Goal: Contribute content

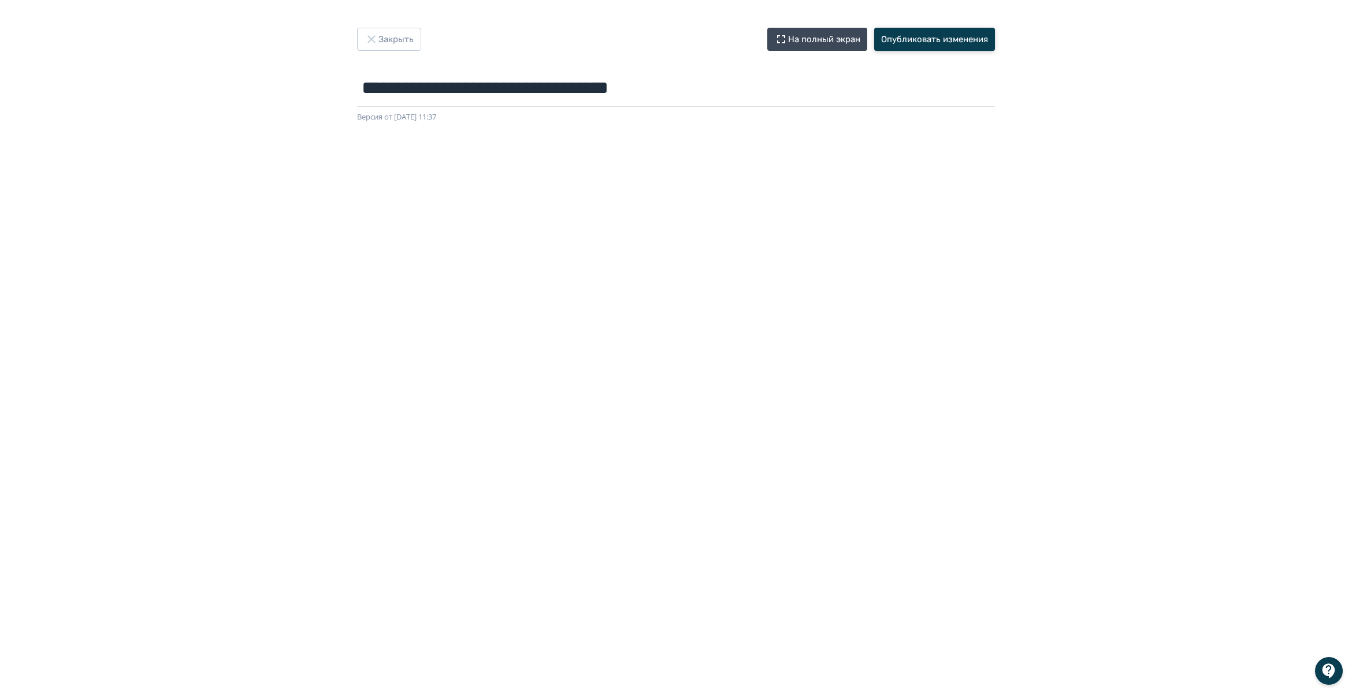
click at [943, 36] on button "Опубликовать изменения" at bounding box center [934, 39] width 121 height 23
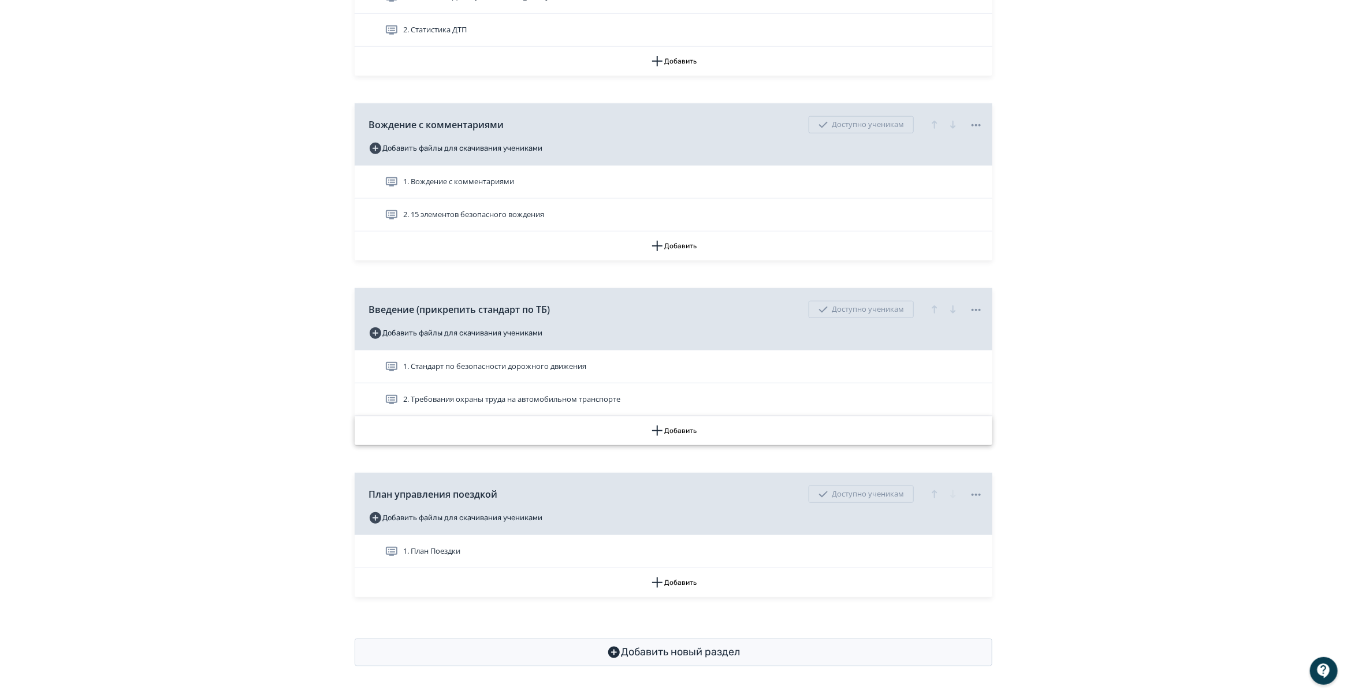
scroll to position [415, 0]
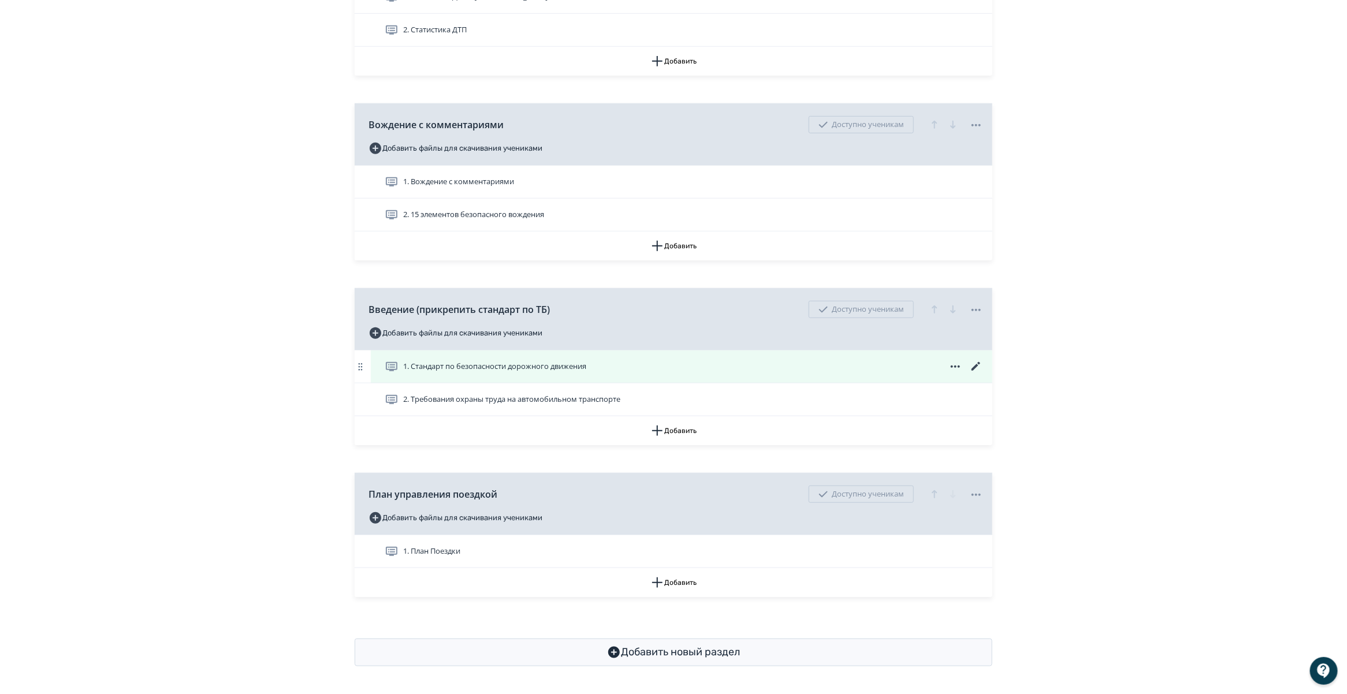
click at [976, 367] on icon at bounding box center [976, 366] width 9 height 9
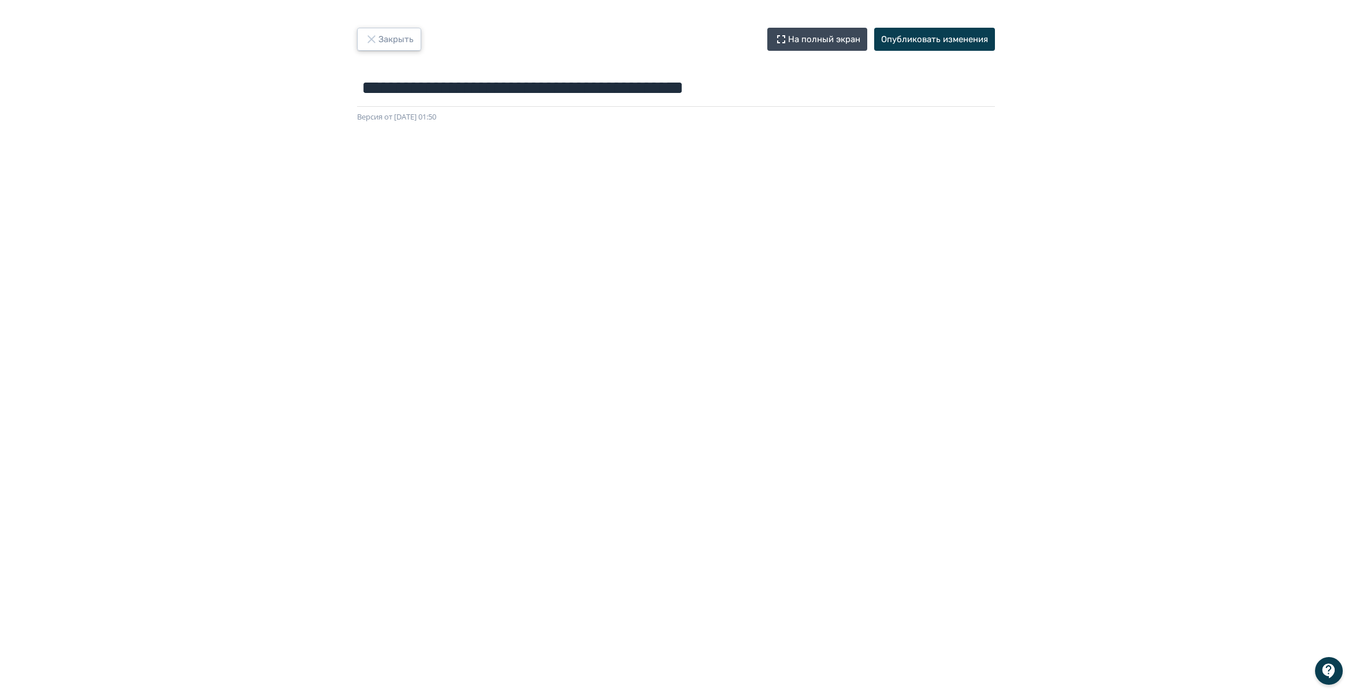
click at [396, 38] on button "Закрыть" at bounding box center [389, 39] width 64 height 23
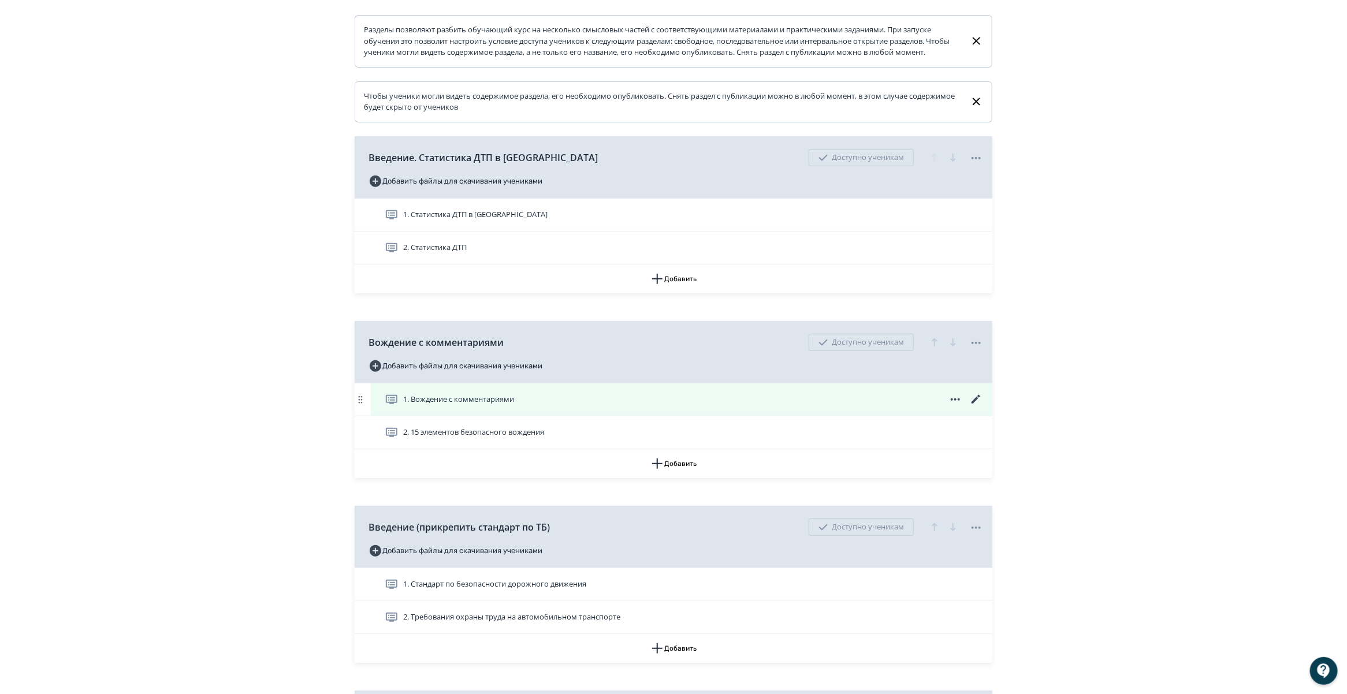
scroll to position [217, 0]
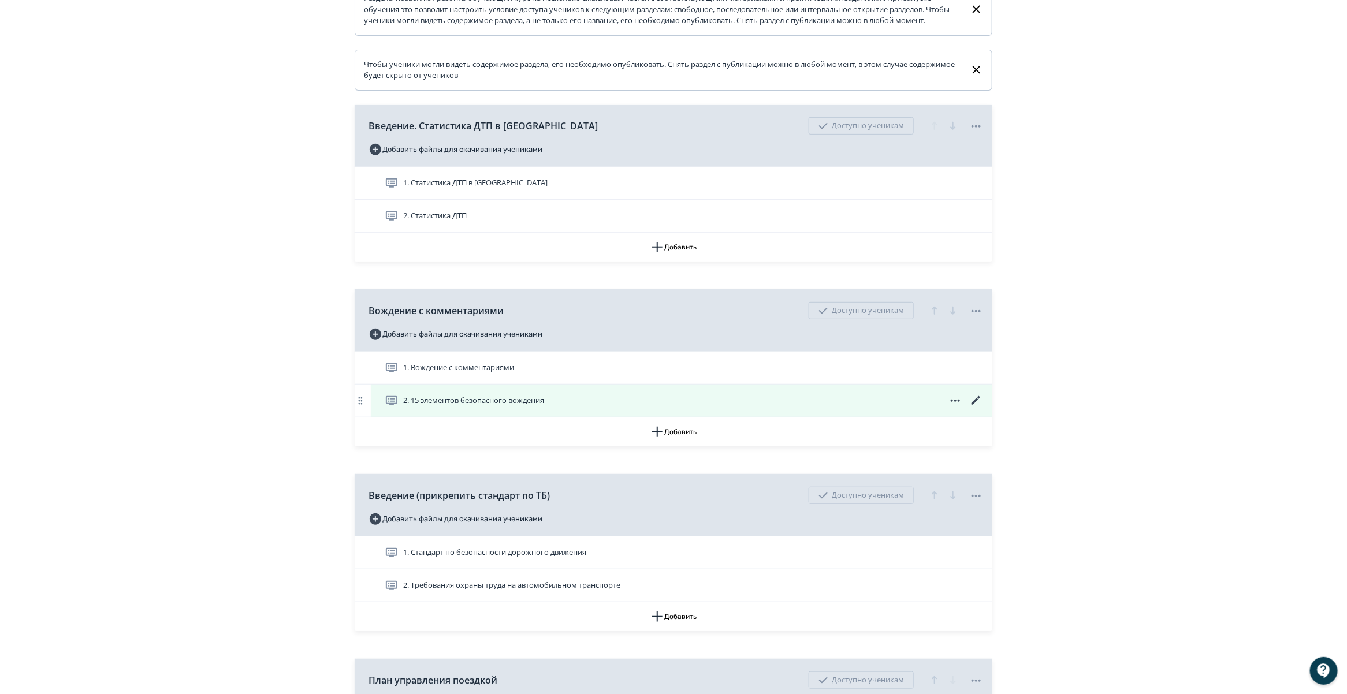
click at [972, 408] on icon at bounding box center [976, 401] width 14 height 14
